Goal: Transaction & Acquisition: Book appointment/travel/reservation

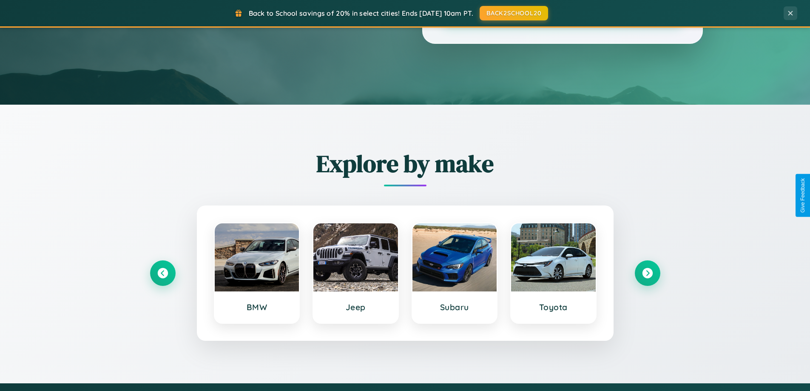
scroll to position [367, 0]
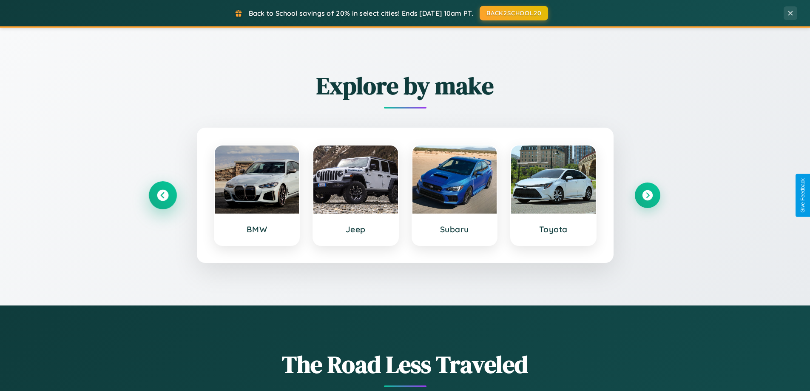
click at [162, 195] on icon at bounding box center [162, 195] width 11 height 11
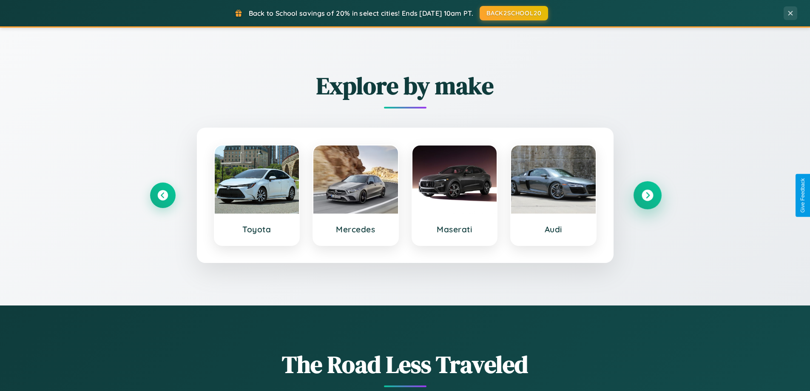
click at [647, 195] on icon at bounding box center [647, 195] width 11 height 11
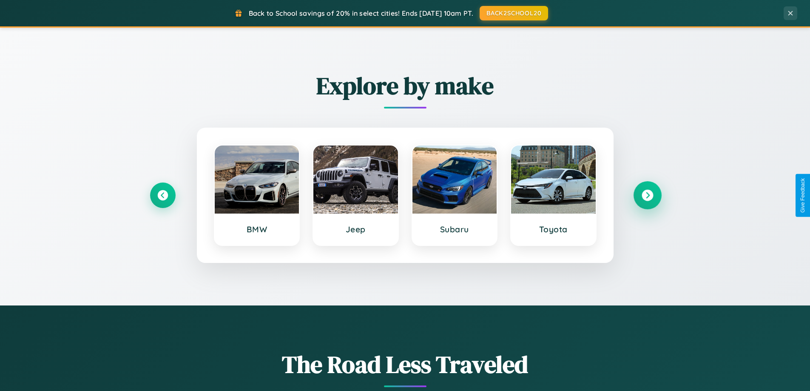
click at [647, 195] on icon at bounding box center [647, 195] width 11 height 11
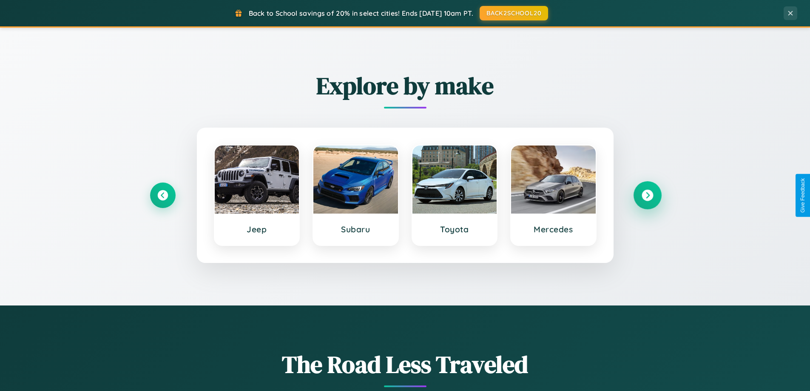
click at [647, 195] on icon at bounding box center [647, 195] width 11 height 11
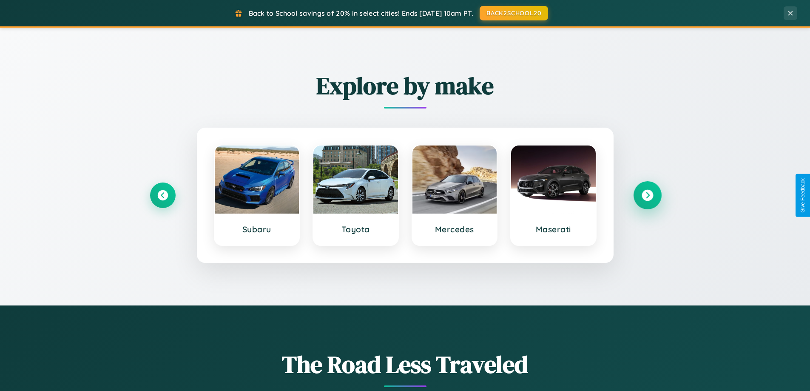
click at [647, 195] on icon at bounding box center [647, 195] width 11 height 11
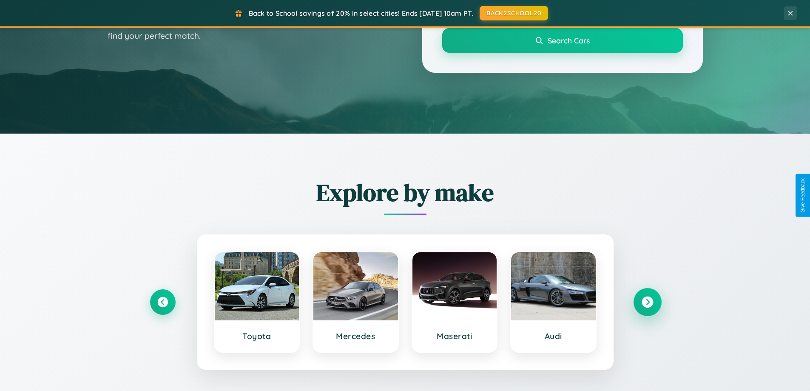
scroll to position [25, 0]
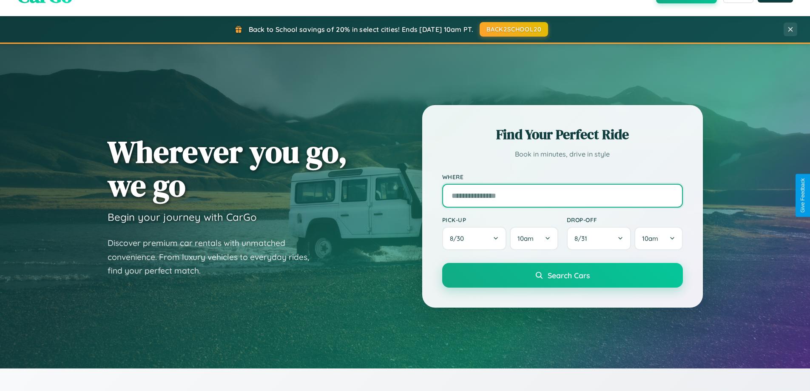
click at [562, 195] on input "text" at bounding box center [562, 196] width 241 height 24
type input "**********"
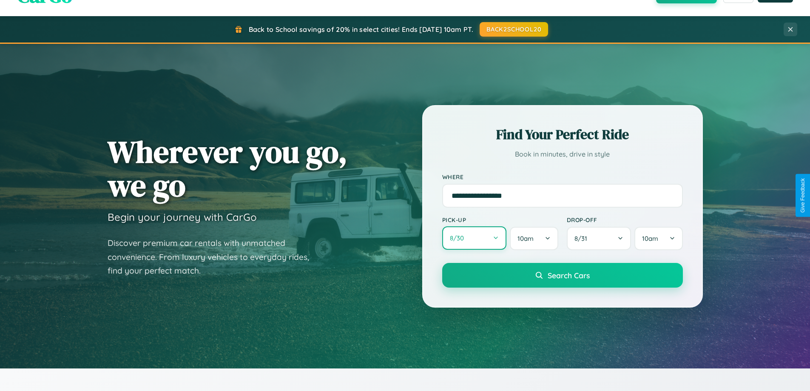
click at [474, 238] on button "8 / 30" at bounding box center [474, 237] width 65 height 23
select select "*"
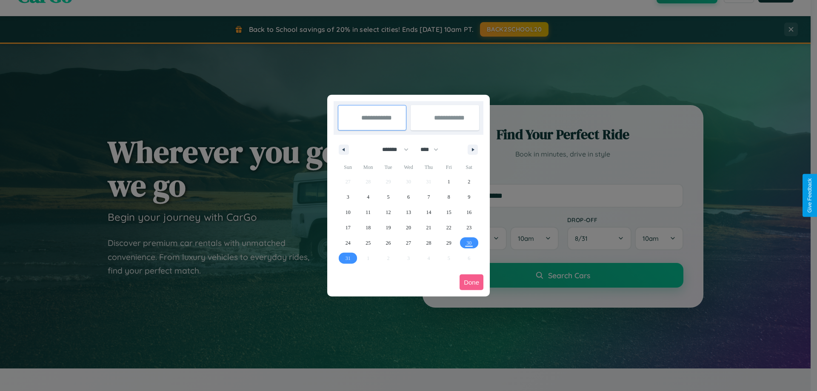
drag, startPoint x: 391, startPoint y: 149, endPoint x: 408, endPoint y: 171, distance: 27.2
click at [391, 149] on select "******* ******** ***** ***** *** **** **** ****** ********* ******* ******** **…" at bounding box center [394, 149] width 36 height 14
click at [433, 149] on select "**** **** **** **** **** **** **** **** **** **** **** **** **** **** **** ****…" at bounding box center [429, 149] width 26 height 14
select select "****"
click at [428, 242] on span "27" at bounding box center [428, 242] width 5 height 15
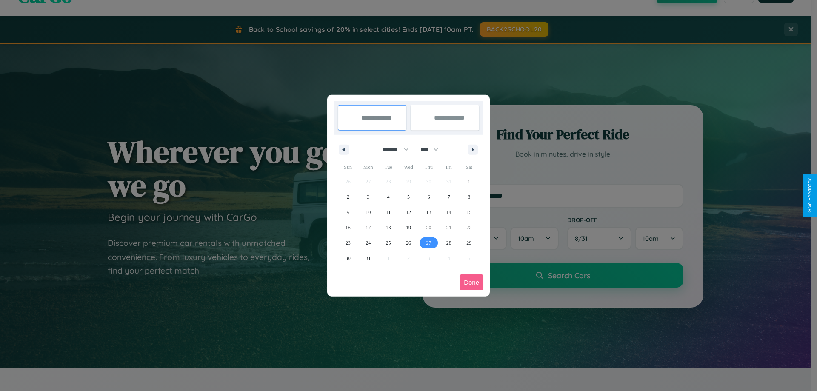
type input "**********"
click at [473, 149] on icon "button" at bounding box center [474, 149] width 4 height 3
select select "*"
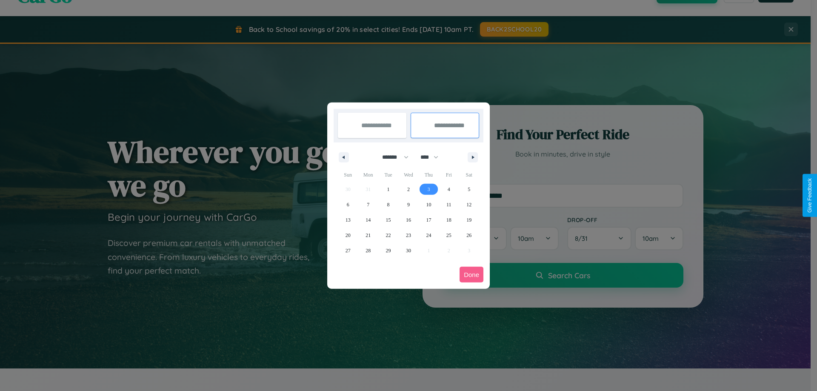
click at [428, 189] on span "3" at bounding box center [428, 189] width 3 height 15
type input "**********"
select select "*"
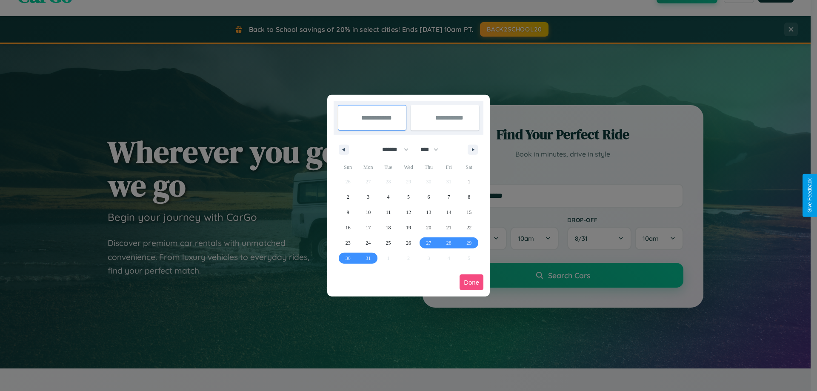
click at [471, 282] on button "Done" at bounding box center [471, 282] width 24 height 16
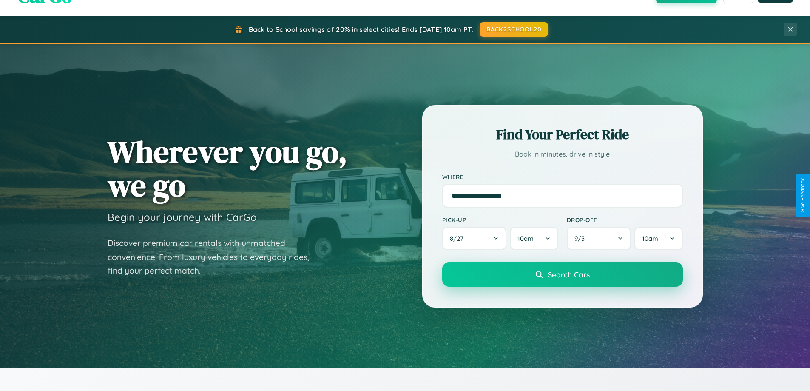
click at [562, 275] on span "Search Cars" at bounding box center [569, 274] width 42 height 9
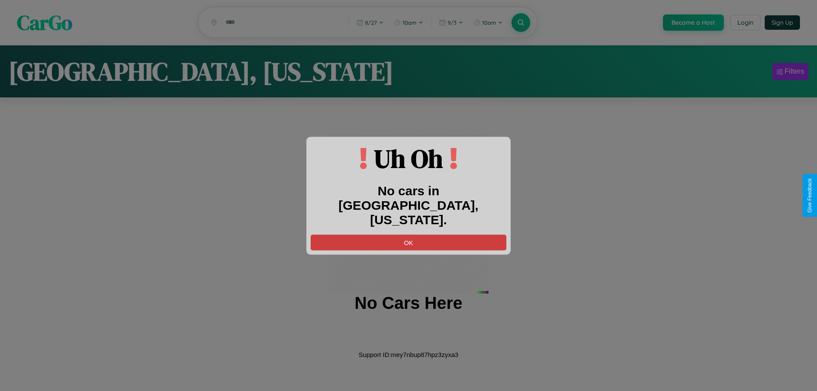
click at [408, 234] on button "OK" at bounding box center [409, 242] width 196 height 16
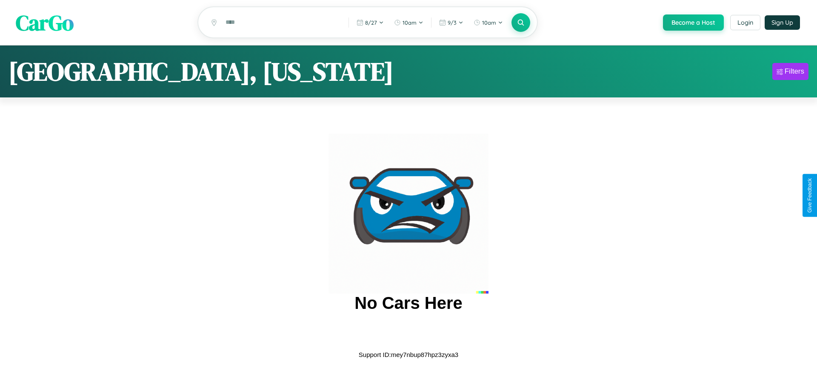
click at [45, 23] on span "CarGo" at bounding box center [45, 22] width 58 height 29
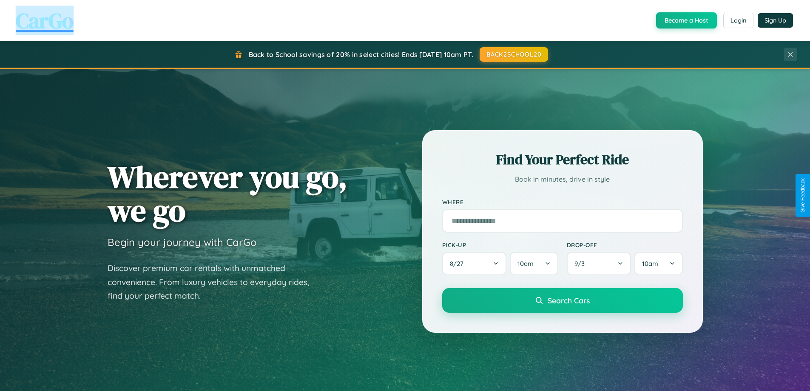
scroll to position [1637, 0]
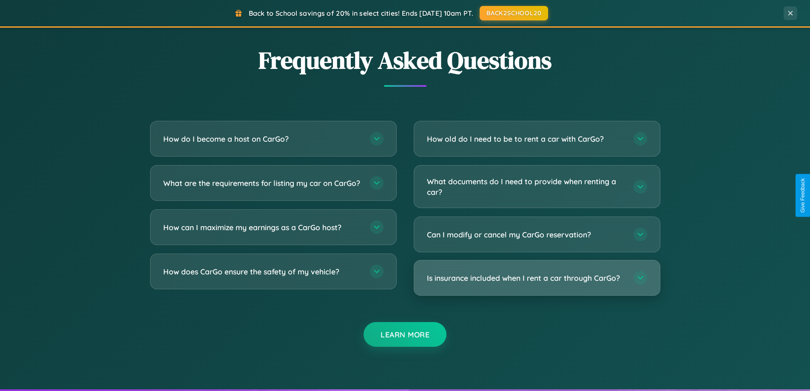
click at [537, 278] on h3 "Is insurance included when I rent a car through CarGo?" at bounding box center [526, 278] width 198 height 11
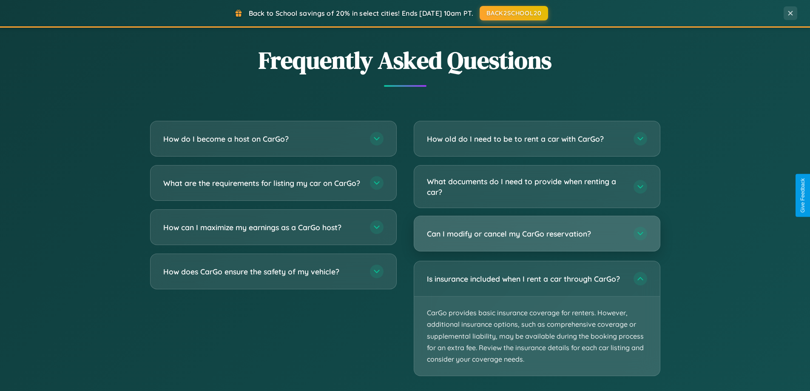
click at [537, 234] on h3 "Can I modify or cancel my CarGo reservation?" at bounding box center [526, 233] width 198 height 11
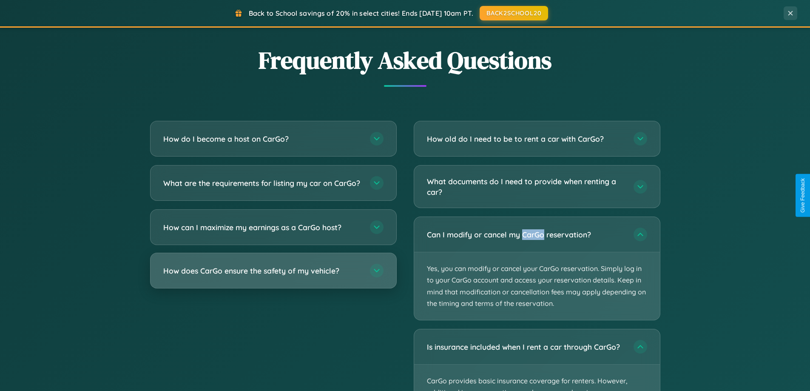
click at [273, 276] on h3 "How does CarGo ensure the safety of my vehicle?" at bounding box center [262, 270] width 198 height 11
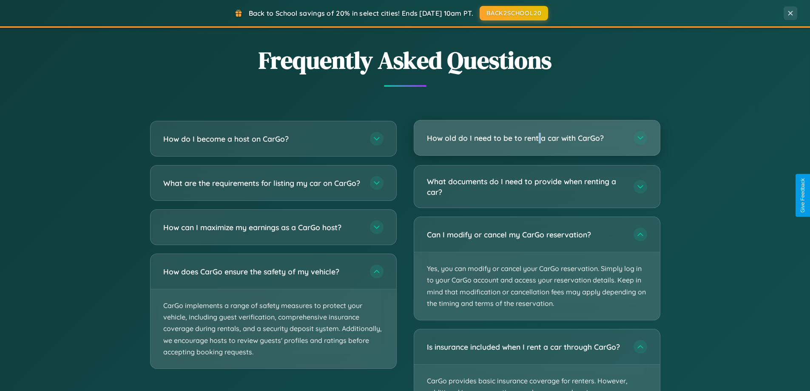
click at [537, 138] on h3 "How old do I need to be to rent a car with CarGo?" at bounding box center [526, 138] width 198 height 11
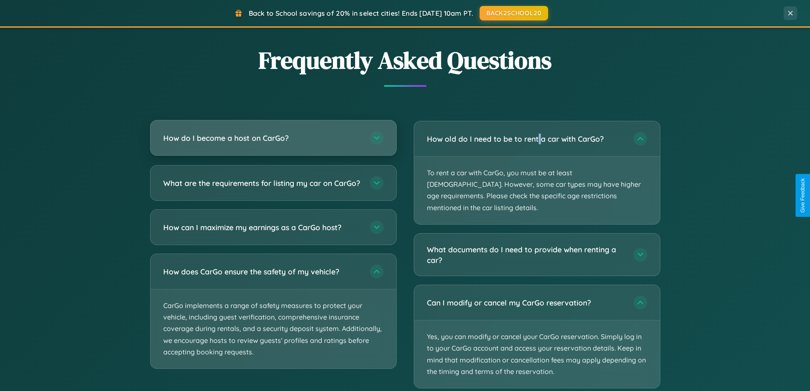
click at [273, 138] on h3 "How do I become a host on CarGo?" at bounding box center [262, 138] width 198 height 11
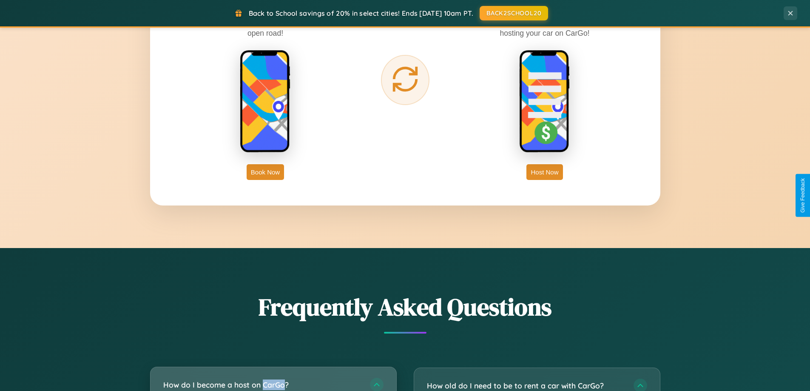
scroll to position [1367, 0]
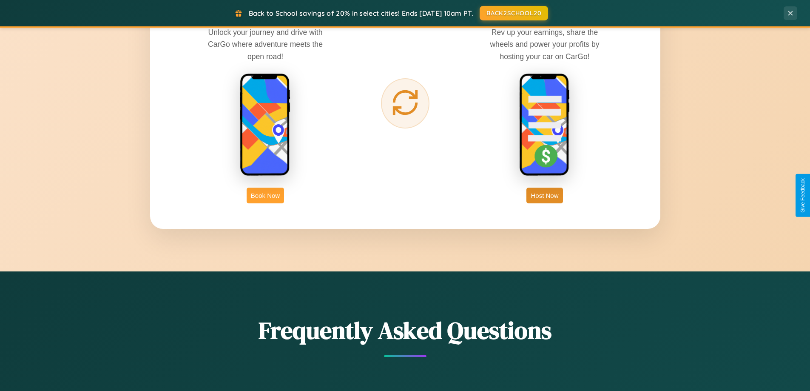
click at [265, 195] on button "Book Now" at bounding box center [265, 196] width 37 height 16
